Goal: Task Accomplishment & Management: Use online tool/utility

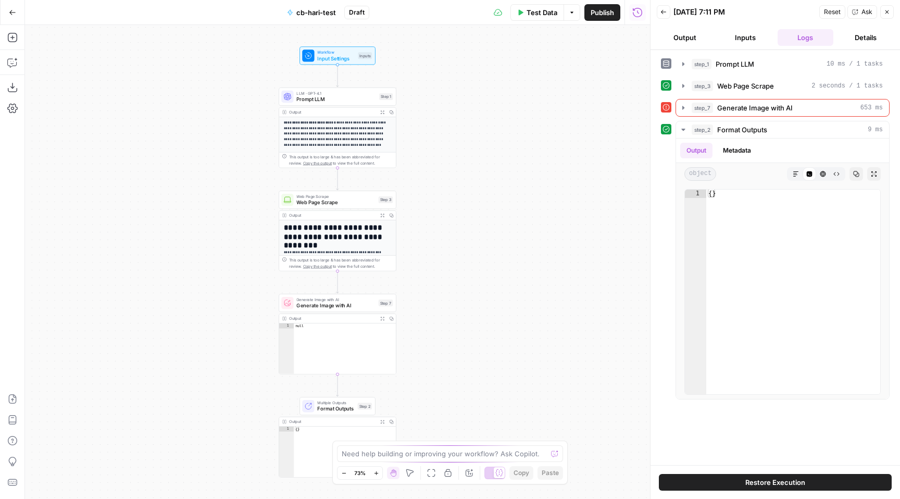
click at [427, 265] on div "**********" at bounding box center [337, 262] width 625 height 474
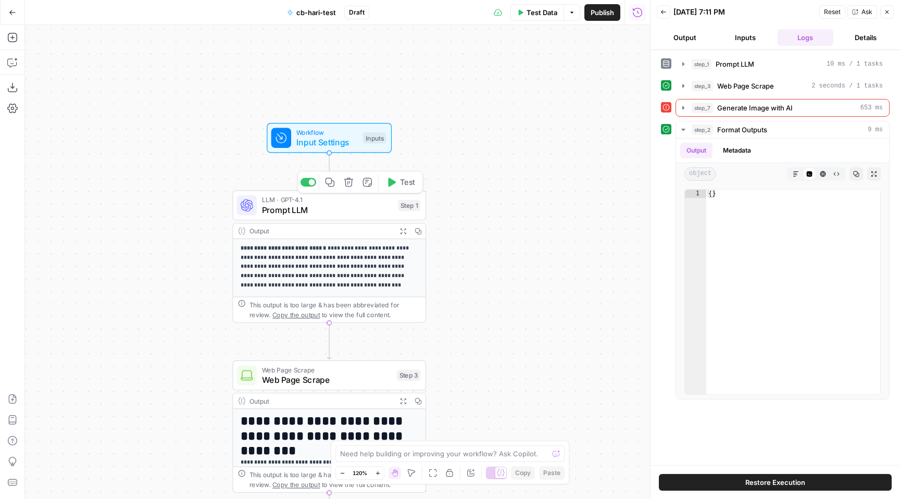
click at [306, 210] on span "Prompt LLM" at bounding box center [327, 210] width 131 height 13
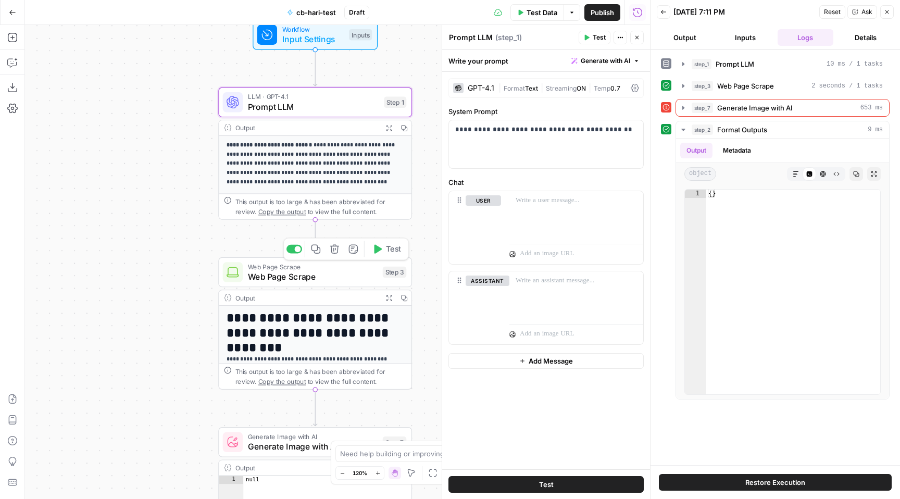
click at [299, 278] on span "Web Page Scrape" at bounding box center [313, 276] width 130 height 13
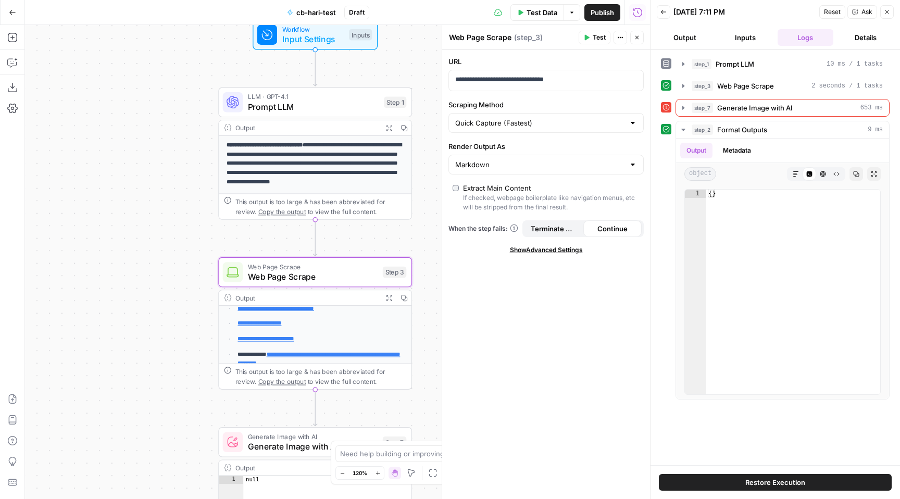
scroll to position [143, 0]
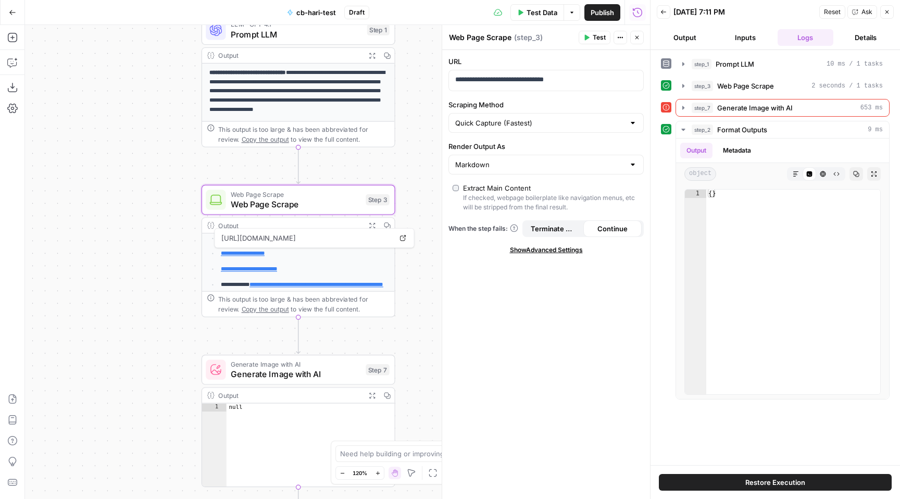
click at [11, 13] on icon "button" at bounding box center [12, 12] width 7 height 7
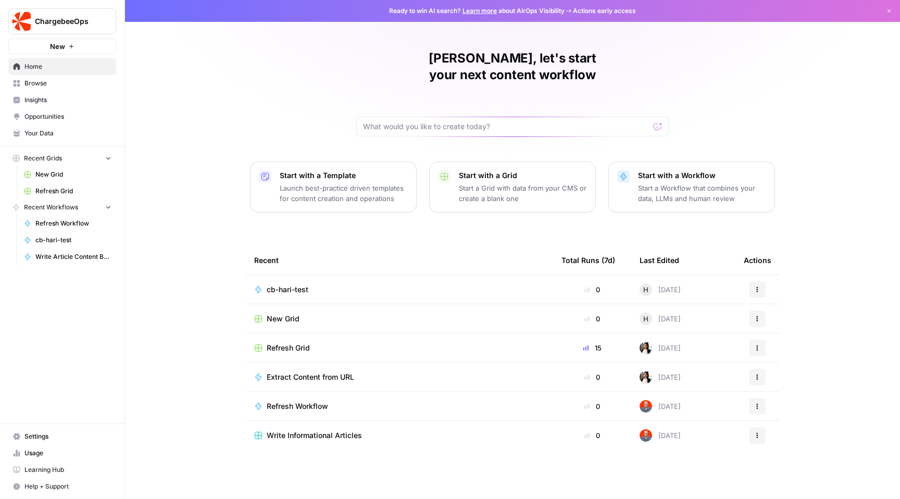
click at [59, 136] on span "Your Data" at bounding box center [67, 133] width 87 height 9
